Goal: Contribute content: Add original content to the website for others to see

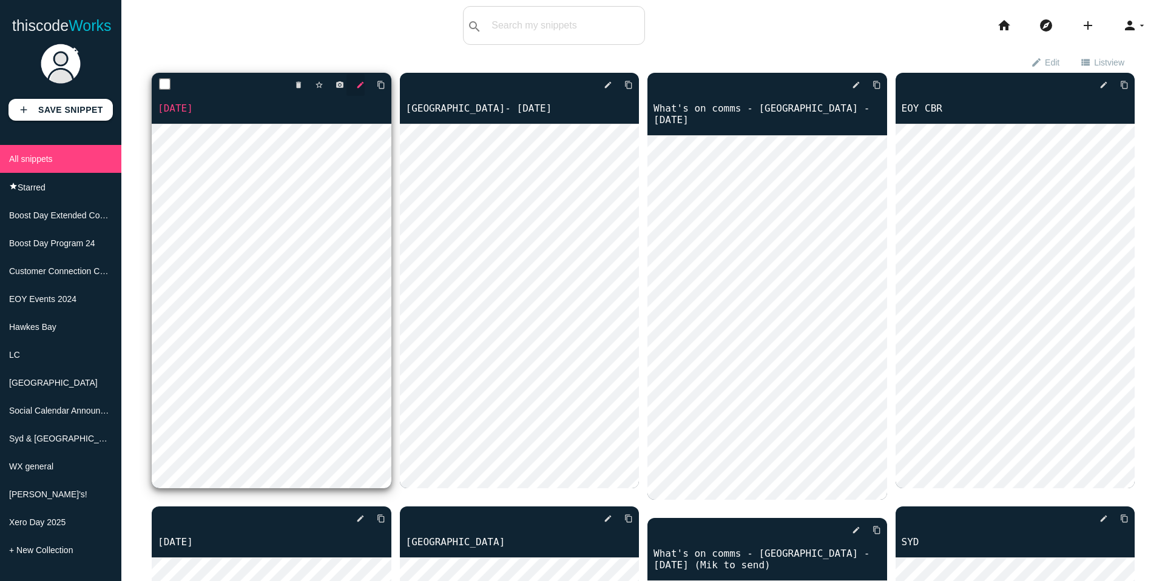
click at [357, 88] on icon "edit" at bounding box center [360, 85] width 8 height 22
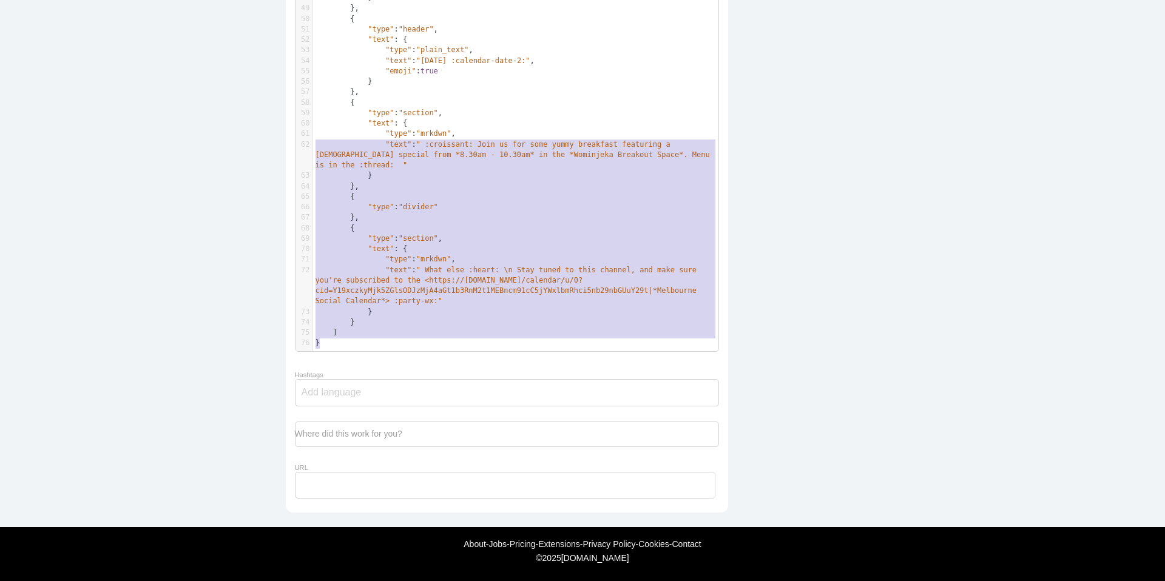
scroll to position [264, 0]
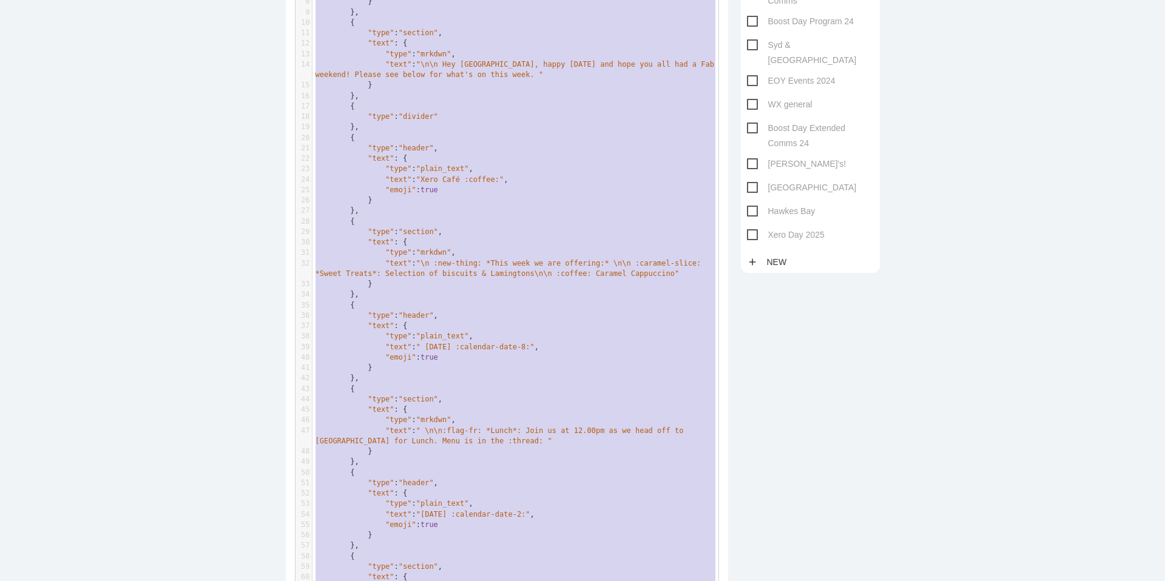
type textarea "{ "blocks": [ { "type": "header", "text": { "type": "plain_text", "text": ":sta…"
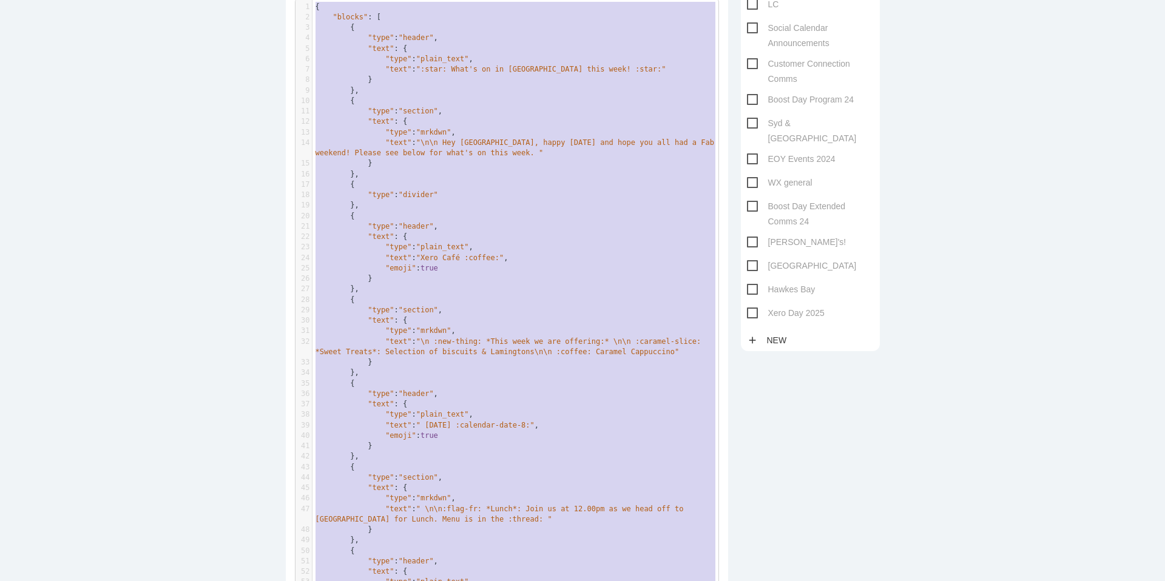
drag, startPoint x: 362, startPoint y: 340, endPoint x: 338, endPoint y: -74, distance: 415.0
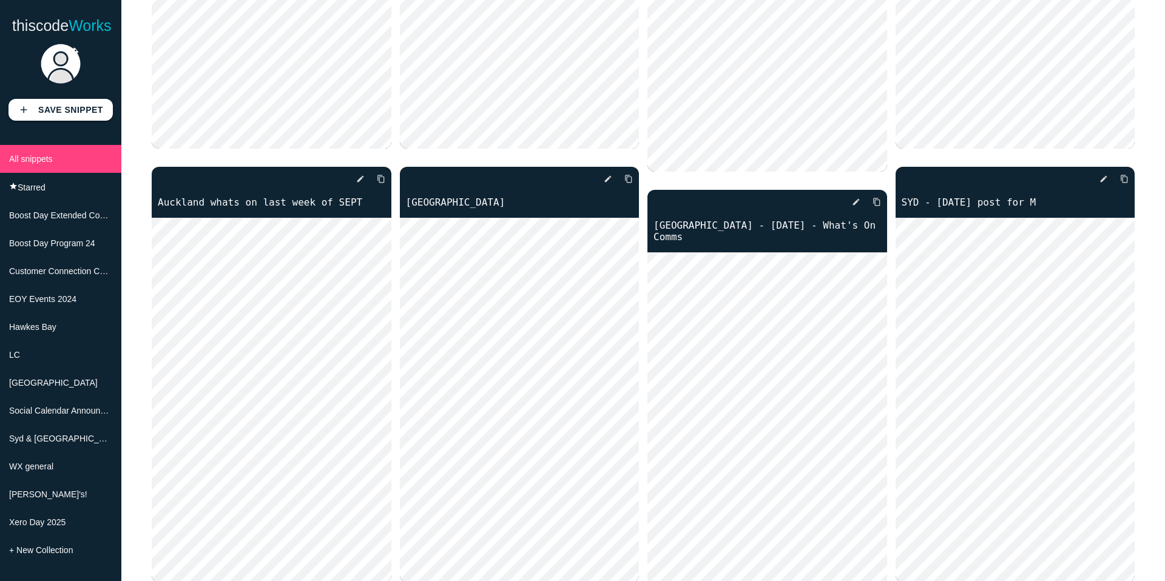
scroll to position [796, 0]
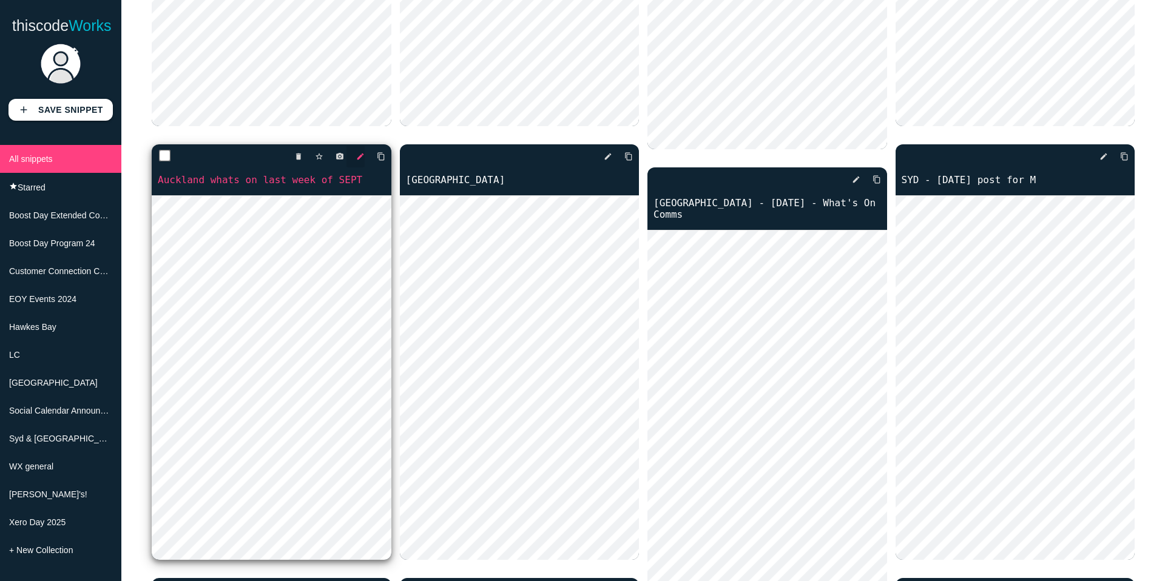
click at [358, 159] on icon "edit" at bounding box center [360, 157] width 8 height 22
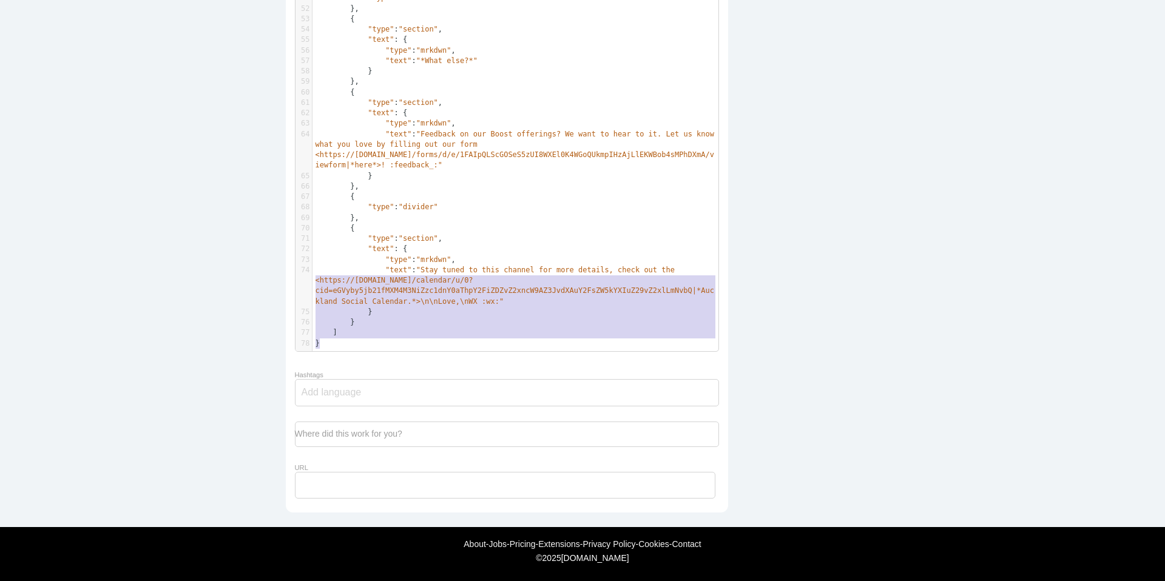
scroll to position [557, 0]
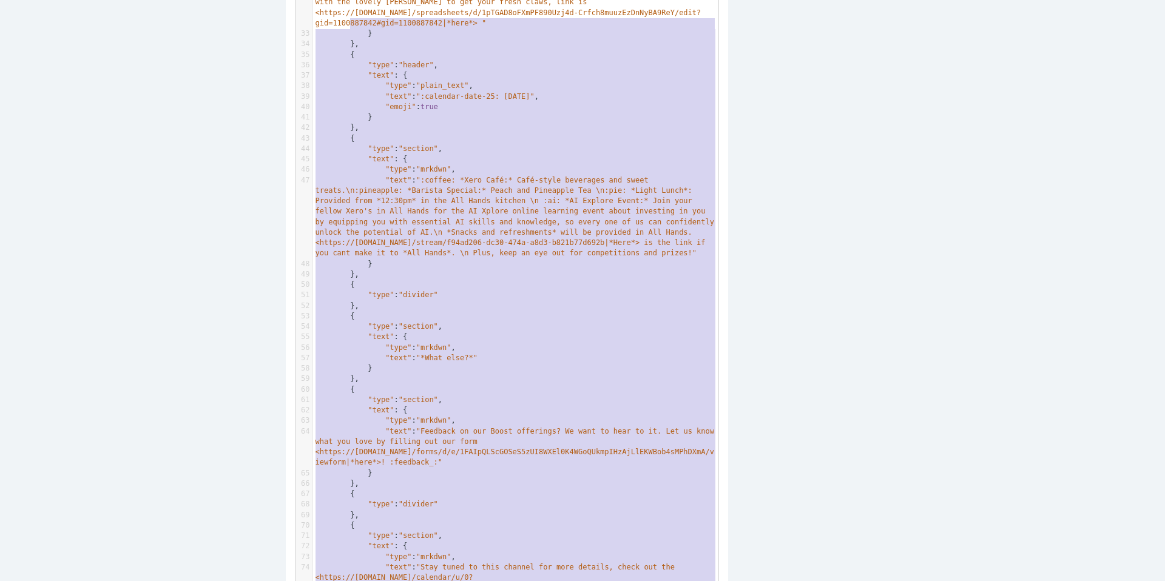
type textarea "{ "blocks": [ { "type": "header", "text": { "type": "plain_text", "text": ":x-c…"
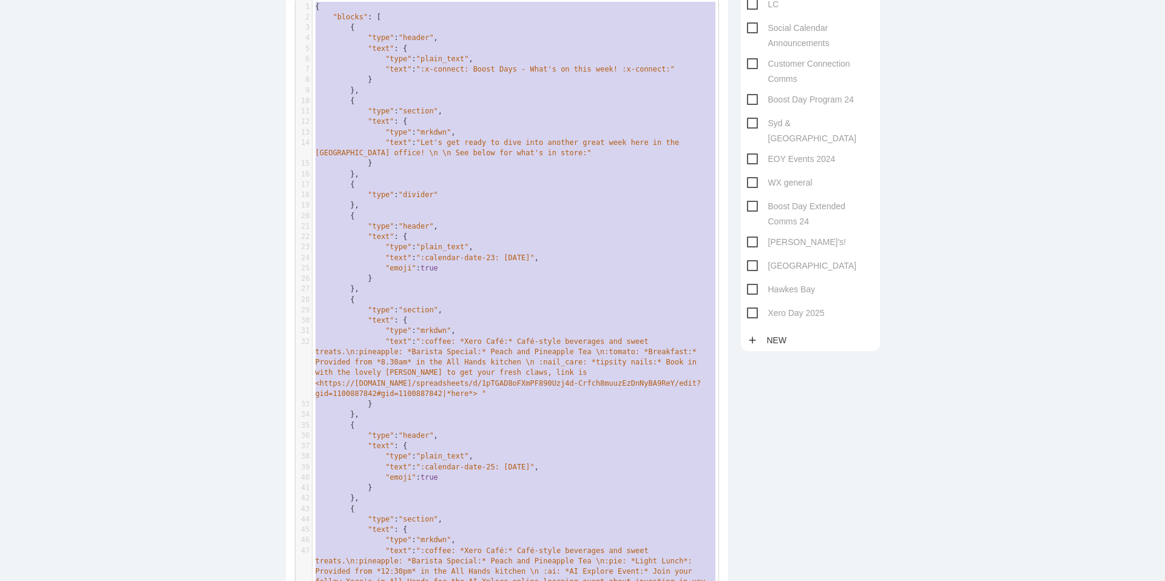
drag, startPoint x: 339, startPoint y: 343, endPoint x: 380, endPoint y: -74, distance: 418.7
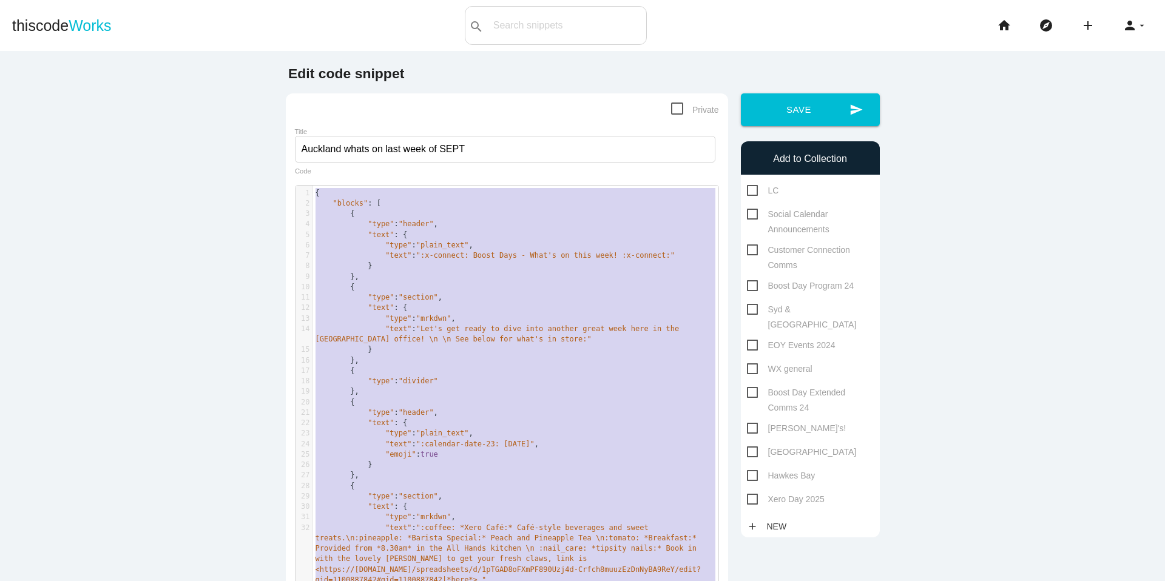
scroll to position [4, 0]
